Goal: Transaction & Acquisition: Purchase product/service

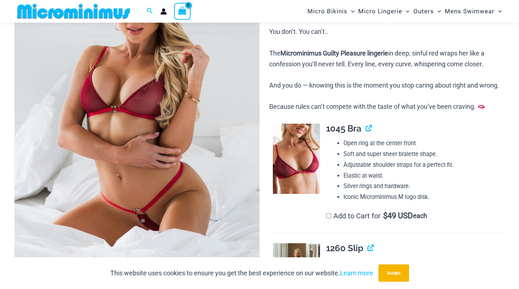
scroll to position [143, 0]
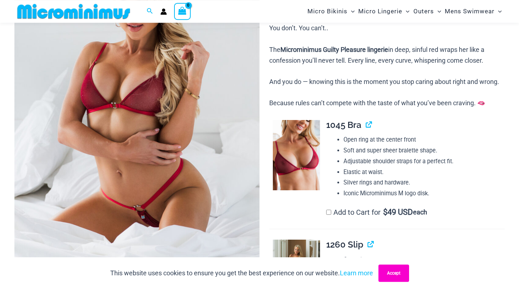
click at [398, 277] on button "Accept" at bounding box center [393, 272] width 31 height 17
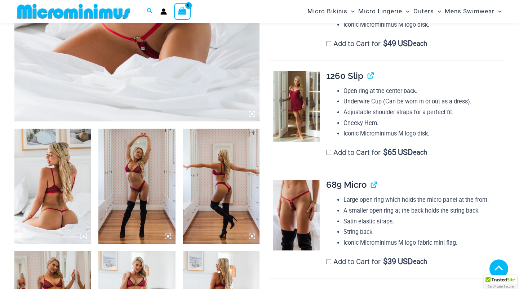
scroll to position [364, 0]
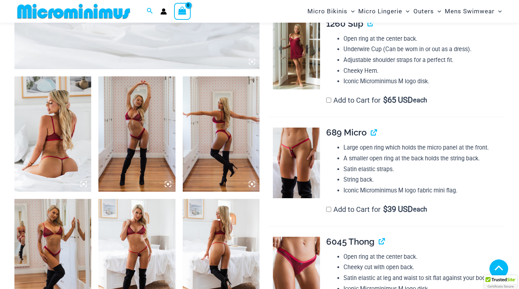
click at [40, 137] on img at bounding box center [52, 133] width 77 height 115
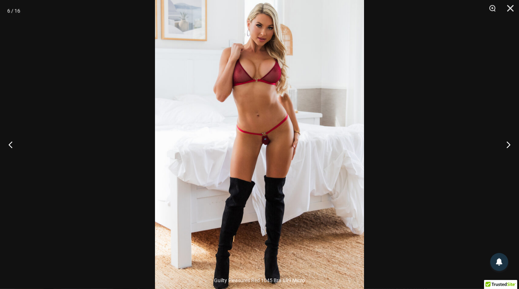
click at [261, 141] on img at bounding box center [259, 144] width 209 height 313
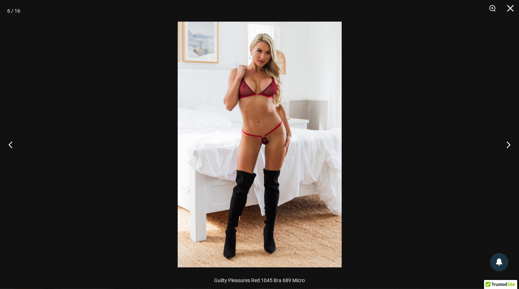
click at [261, 141] on img at bounding box center [260, 145] width 164 height 246
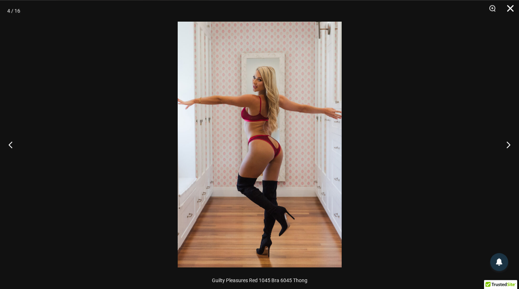
click at [506, 4] on button "Close" at bounding box center [507, 11] width 18 height 22
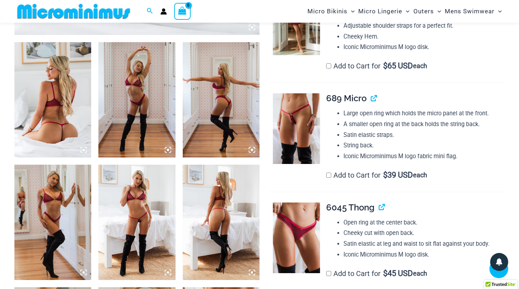
scroll to position [398, 0]
click at [315, 126] on img at bounding box center [296, 129] width 47 height 71
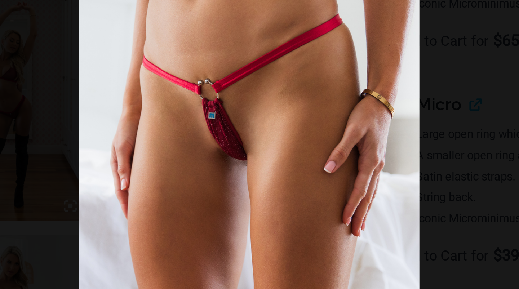
scroll to position [388, 0]
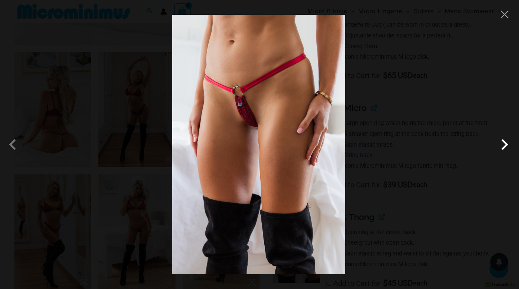
click at [503, 144] on span at bounding box center [504, 145] width 22 height 22
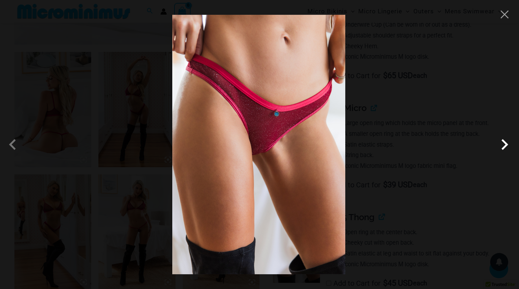
click at [503, 144] on span at bounding box center [504, 145] width 22 height 22
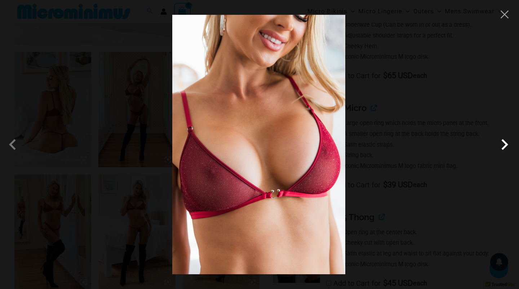
click at [503, 144] on span at bounding box center [504, 145] width 22 height 22
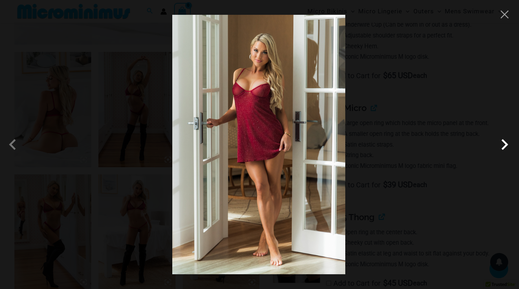
click at [503, 144] on span at bounding box center [504, 145] width 22 height 22
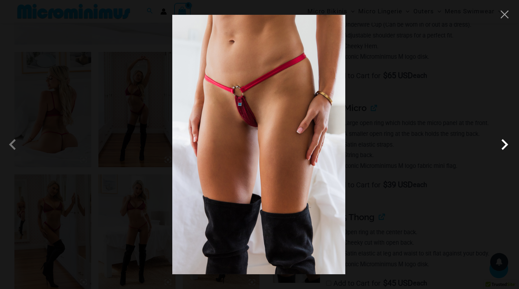
click at [503, 144] on span at bounding box center [504, 145] width 22 height 22
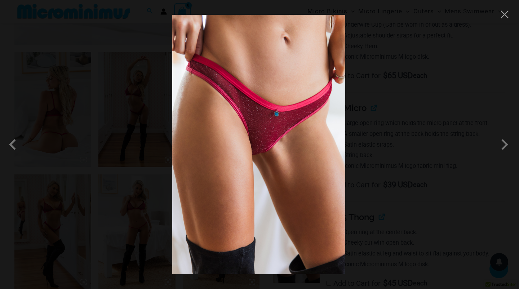
click at [440, 115] on div at bounding box center [259, 144] width 519 height 289
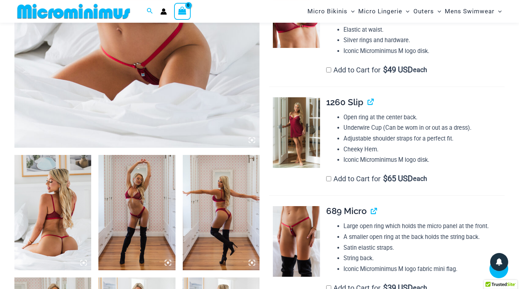
scroll to position [284, 0]
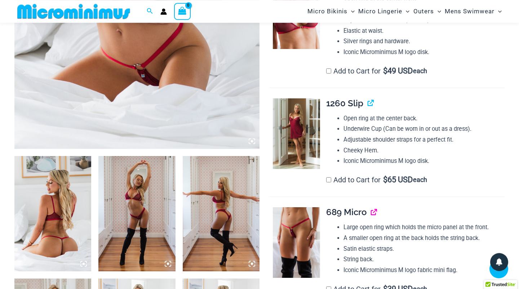
click at [371, 217] on link "View product" at bounding box center [371, 212] width 0 height 10
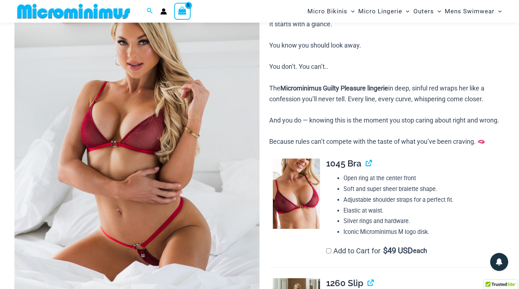
scroll to position [0, 0]
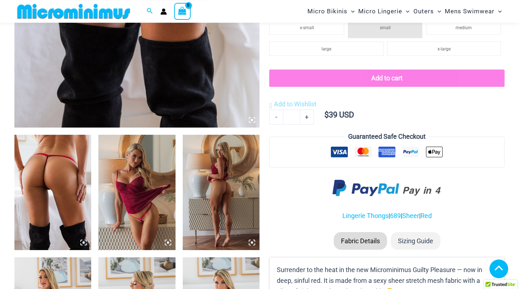
scroll to position [305, 0]
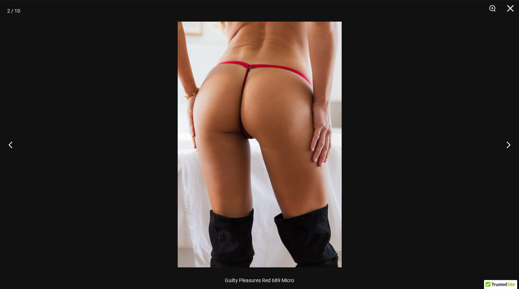
click at [265, 94] on img at bounding box center [260, 145] width 164 height 246
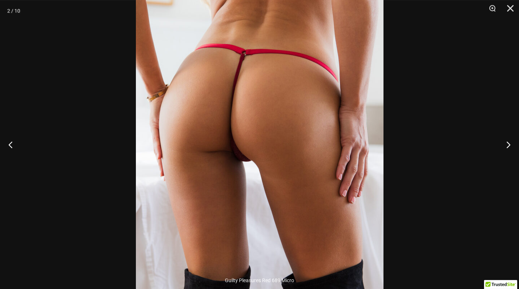
click at [246, 109] on img at bounding box center [259, 170] width 247 height 371
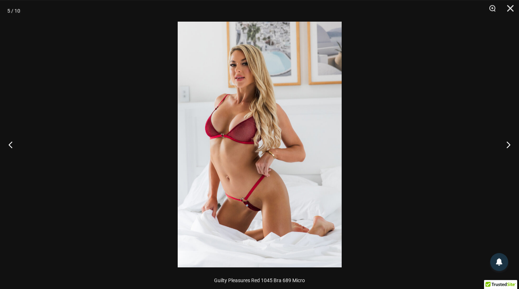
click at [266, 211] on img at bounding box center [260, 145] width 164 height 246
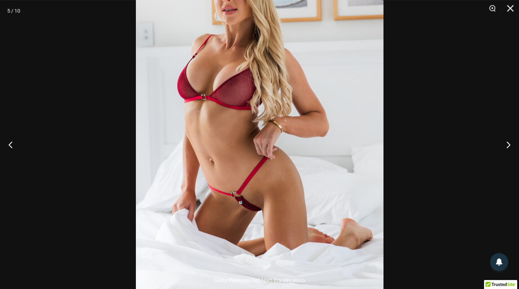
click at [303, 172] on img at bounding box center [259, 110] width 247 height 371
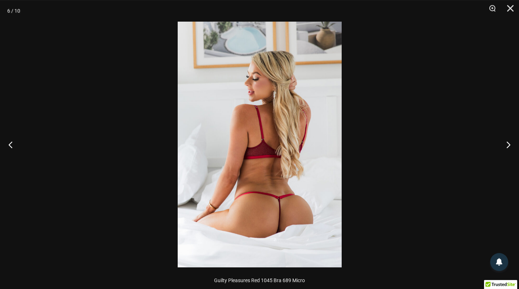
click at [283, 209] on img at bounding box center [260, 145] width 164 height 246
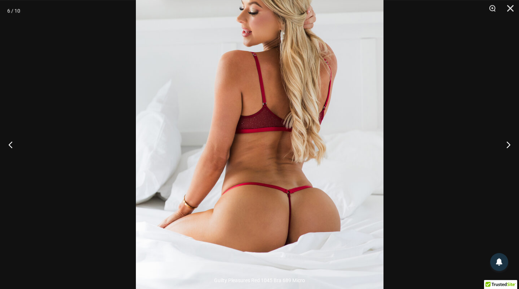
click at [305, 200] on img at bounding box center [259, 111] width 247 height 371
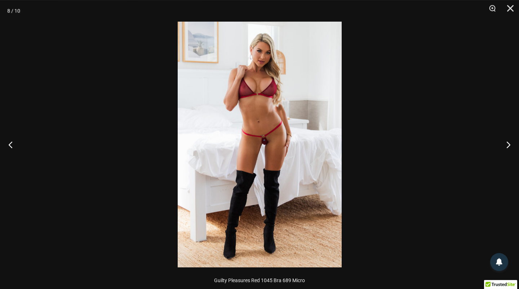
click at [277, 140] on img at bounding box center [260, 145] width 164 height 246
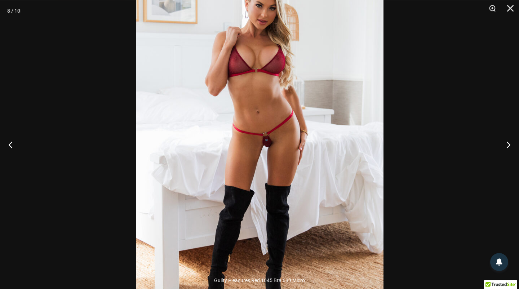
click at [277, 140] on img at bounding box center [259, 146] width 247 height 371
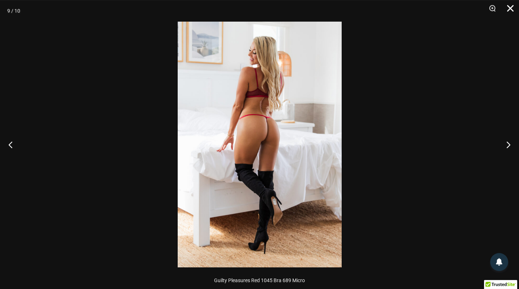
click at [506, 12] on button "Close" at bounding box center [507, 11] width 18 height 22
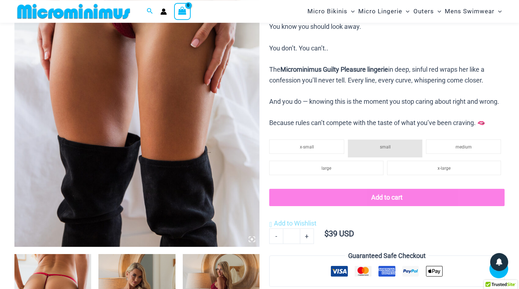
scroll to position [188, 0]
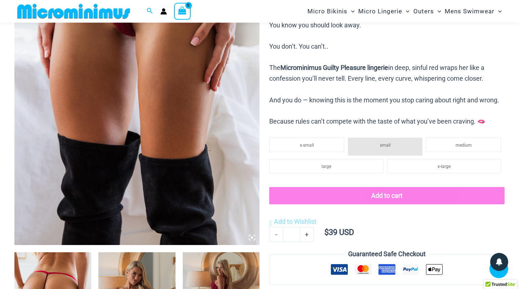
click at [375, 152] on li "small" at bounding box center [385, 147] width 75 height 18
click at [331, 149] on li "x-small" at bounding box center [306, 145] width 75 height 14
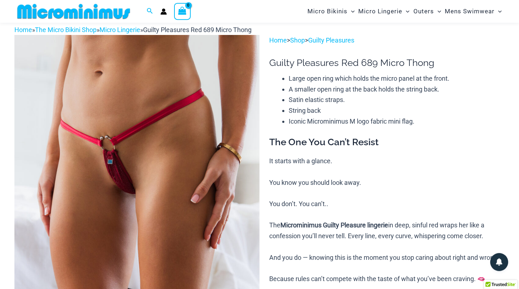
scroll to position [35, 0]
